Goal: Transaction & Acquisition: Subscribe to service/newsletter

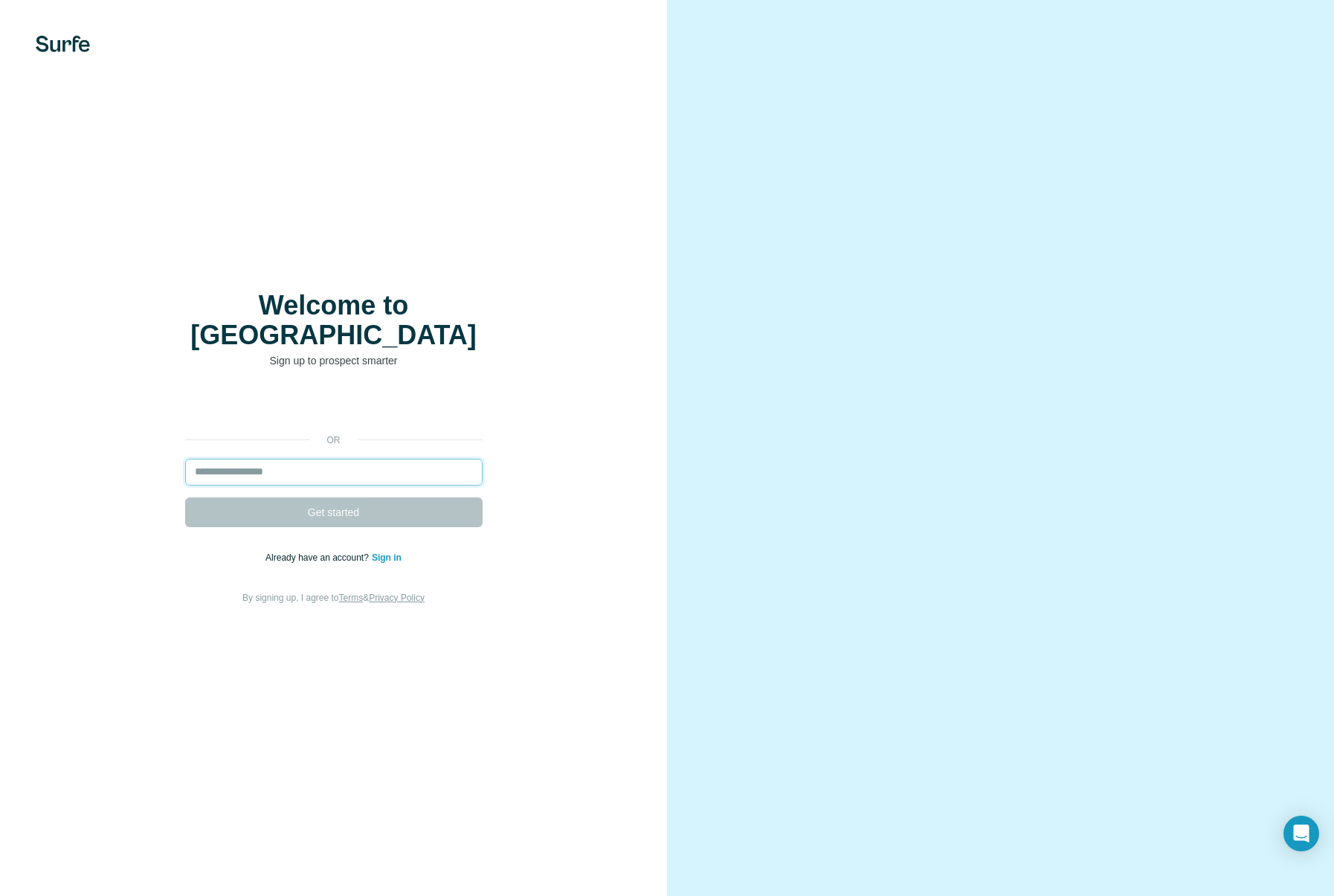
click at [238, 459] on input "email" at bounding box center [334, 471] width 297 height 27
type input "**********"
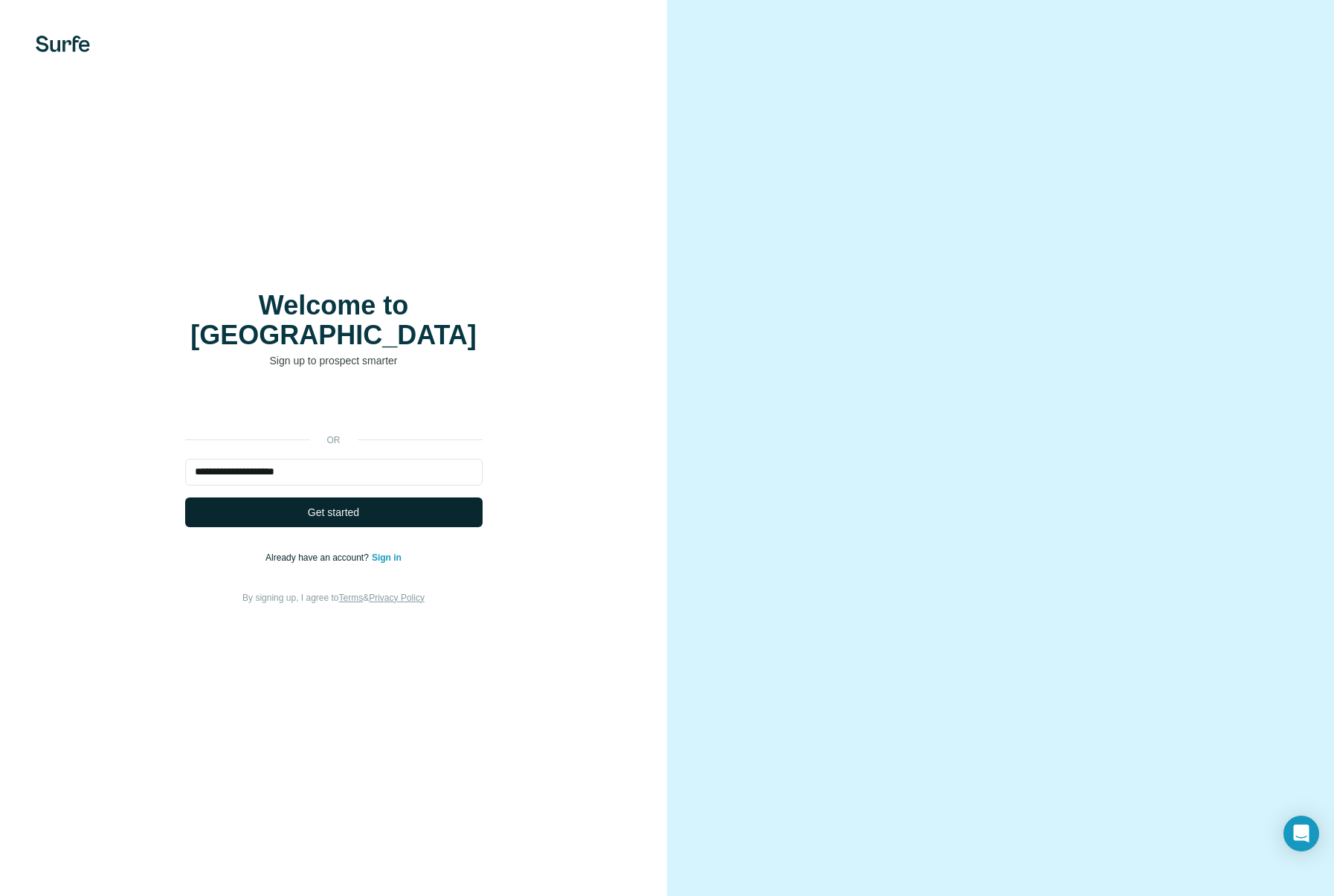
click at [336, 505] on span "Get started" at bounding box center [334, 512] width 52 height 15
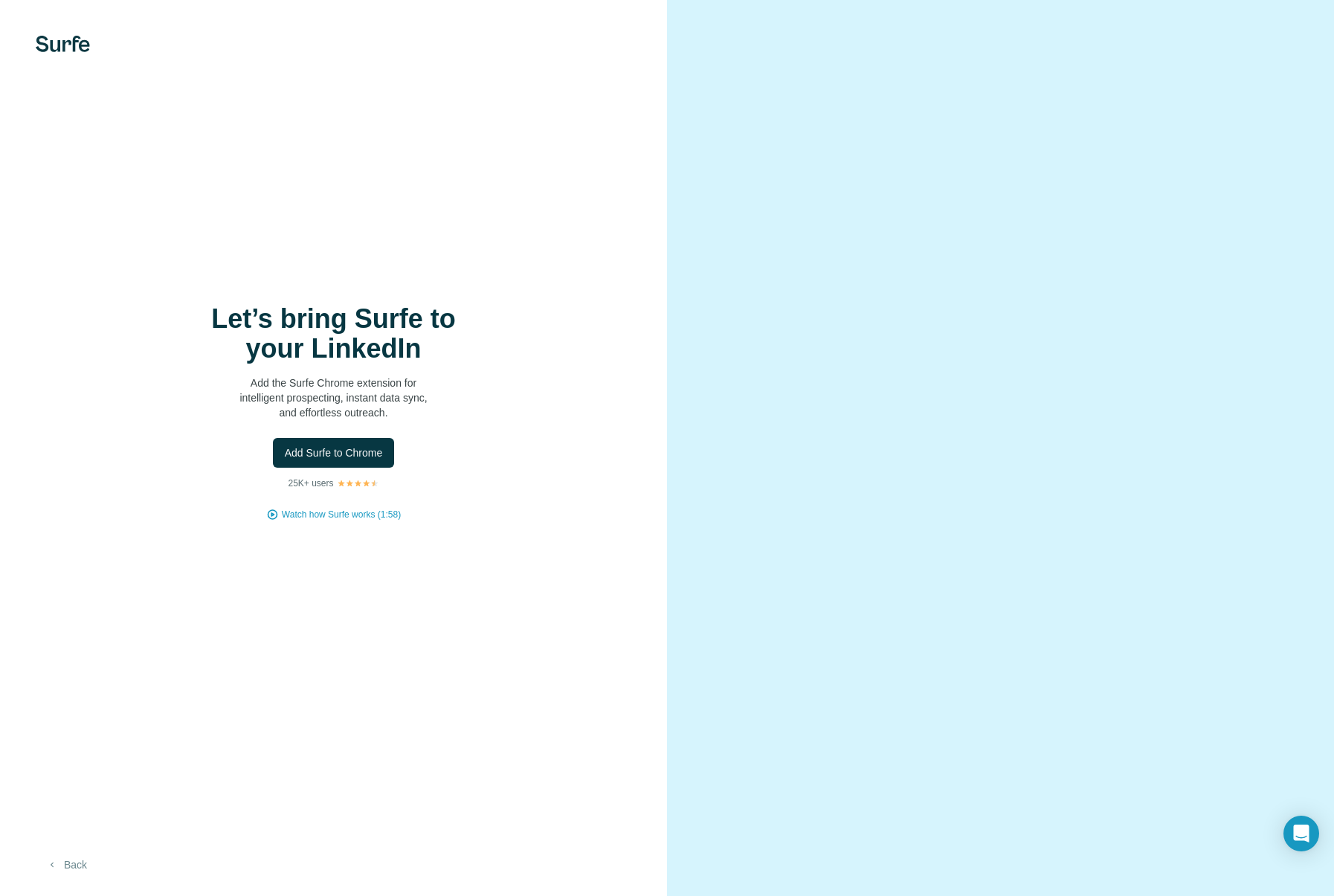
click at [59, 861] on button "Back" at bounding box center [66, 864] width 61 height 27
